Goal: Complete application form: Complete application form

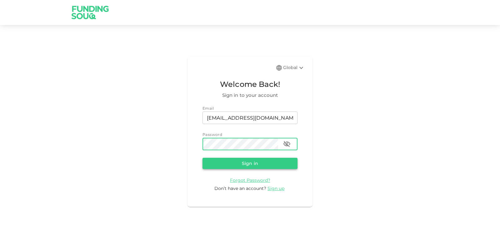
click at [260, 165] on button "Sign in" at bounding box center [250, 163] width 95 height 11
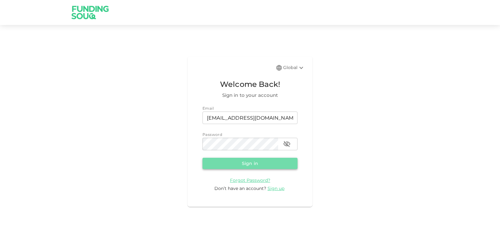
click at [270, 165] on button "Sign in" at bounding box center [250, 163] width 95 height 11
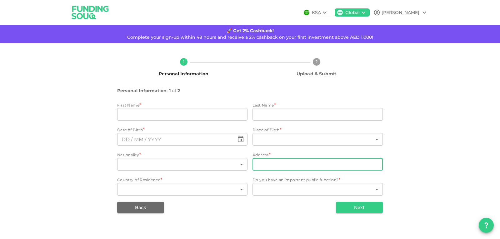
type input "[PERSON_NAME]"
type input "Tukur"
type input "143"
type input "11 Munzali Jibril Street Apo Abuja"
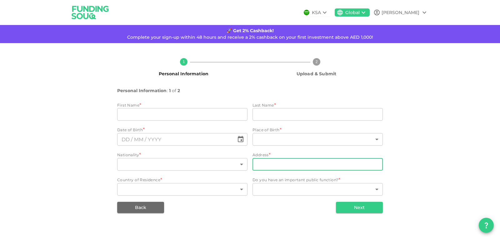
type input "143"
type input "6"
type input "⁦⁨[DATE]⁩⁩"
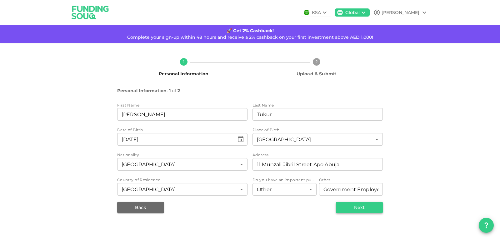
click at [356, 206] on button "Next" at bounding box center [359, 207] width 47 height 11
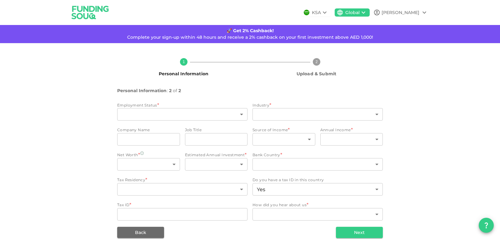
type input "7"
type input "18"
type input "xyz"
type input "xy"
type input "1"
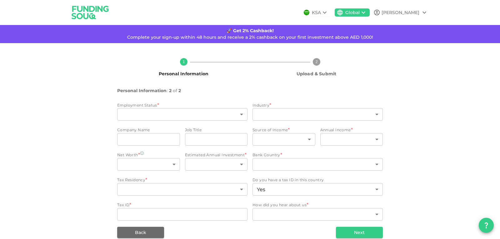
type input "1"
type input "143"
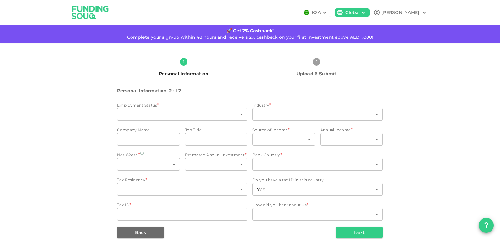
type input "1042149672"
type input "8"
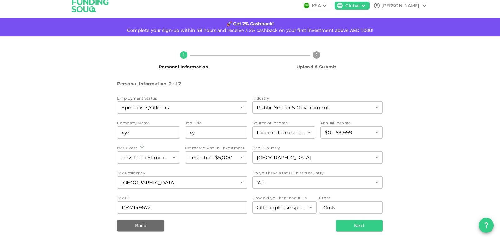
scroll to position [9, 0]
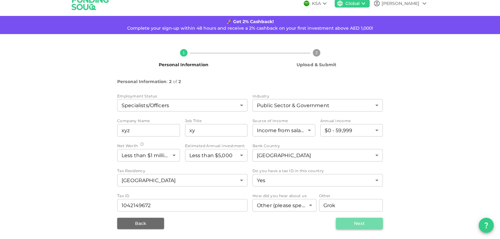
click at [360, 221] on button "Next" at bounding box center [359, 223] width 47 height 11
